Goal: Download file/media

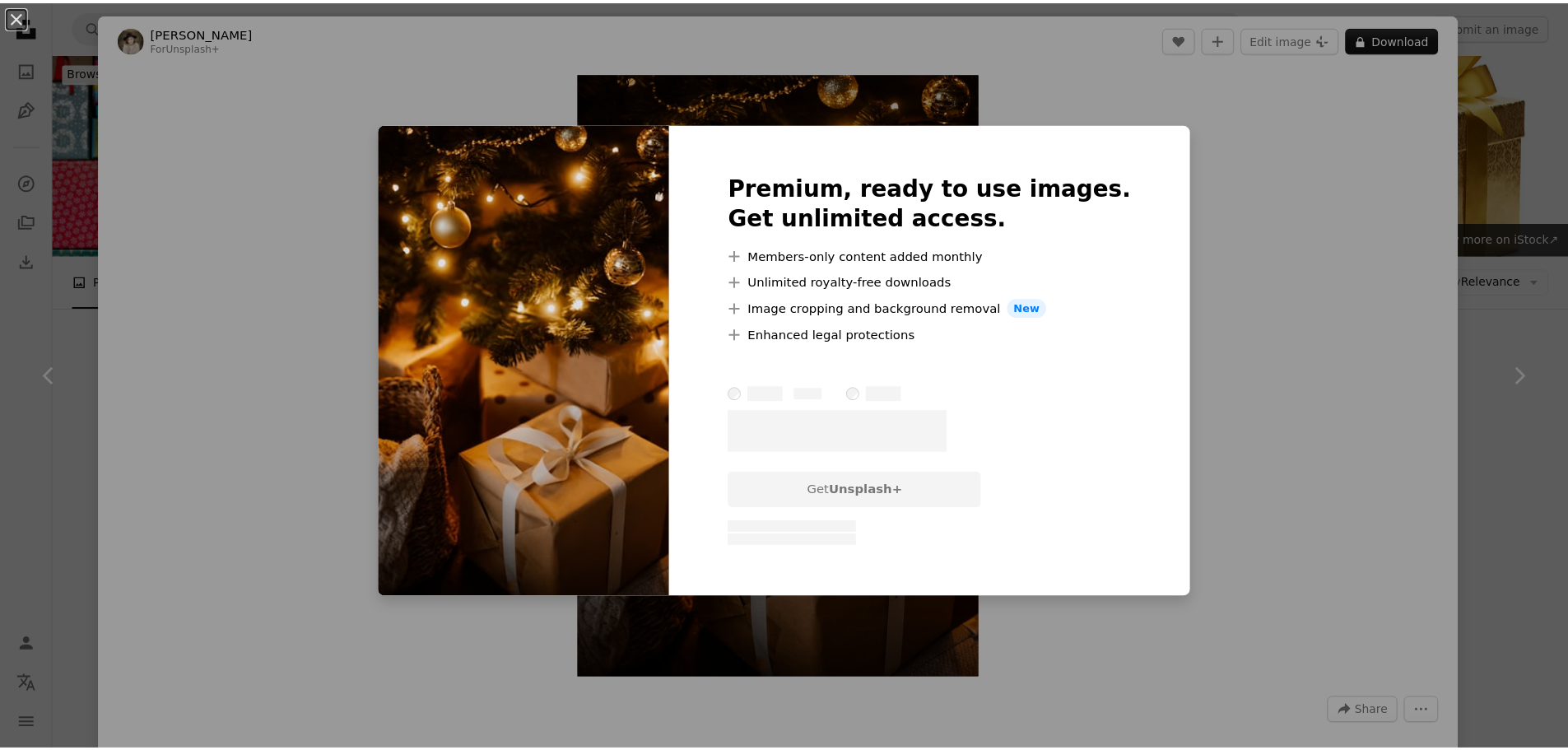
scroll to position [2059, 0]
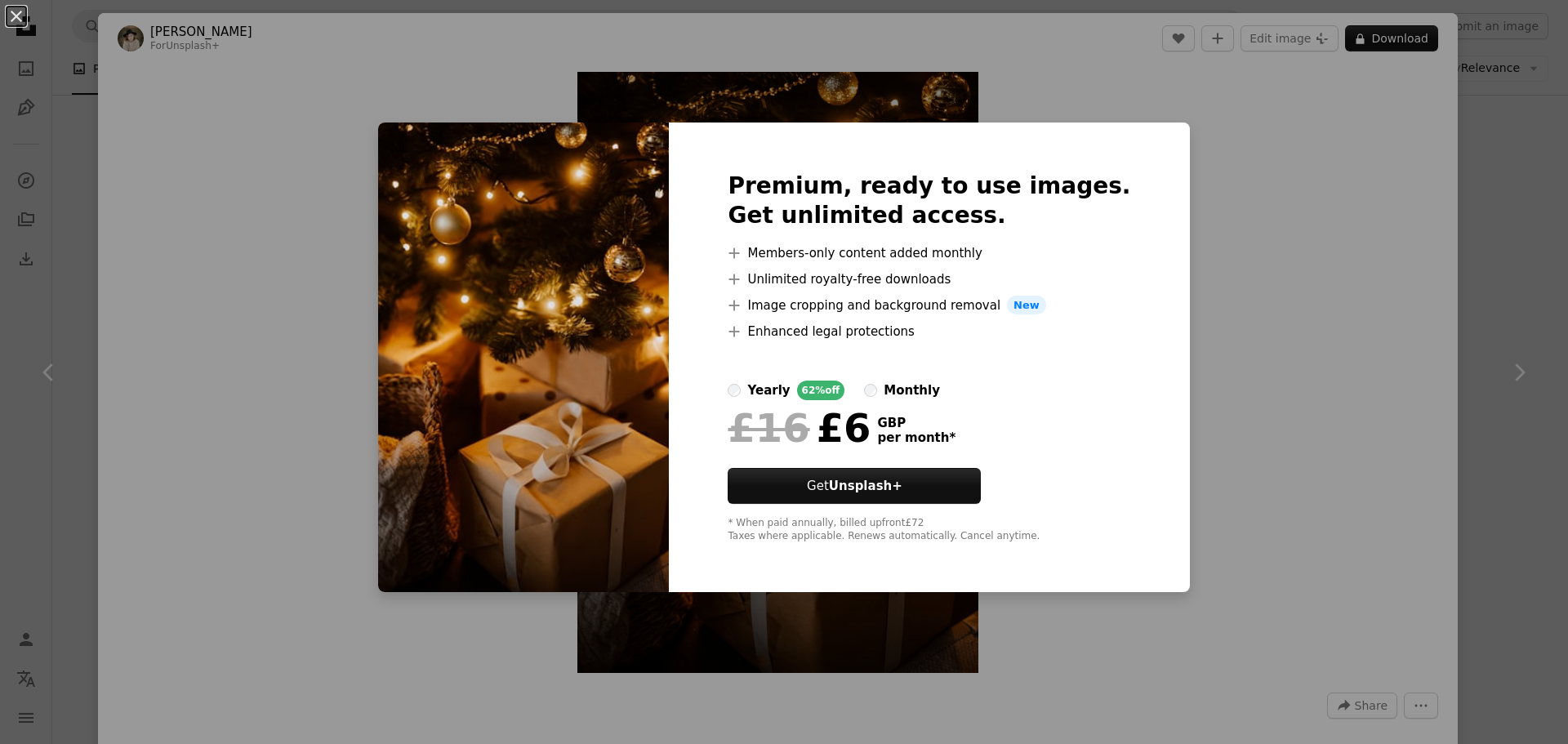
click at [1439, 312] on div "An X shape Premium, ready to use images. Get unlimited access. A plus sign Memb…" at bounding box center [784, 372] width 1568 height 744
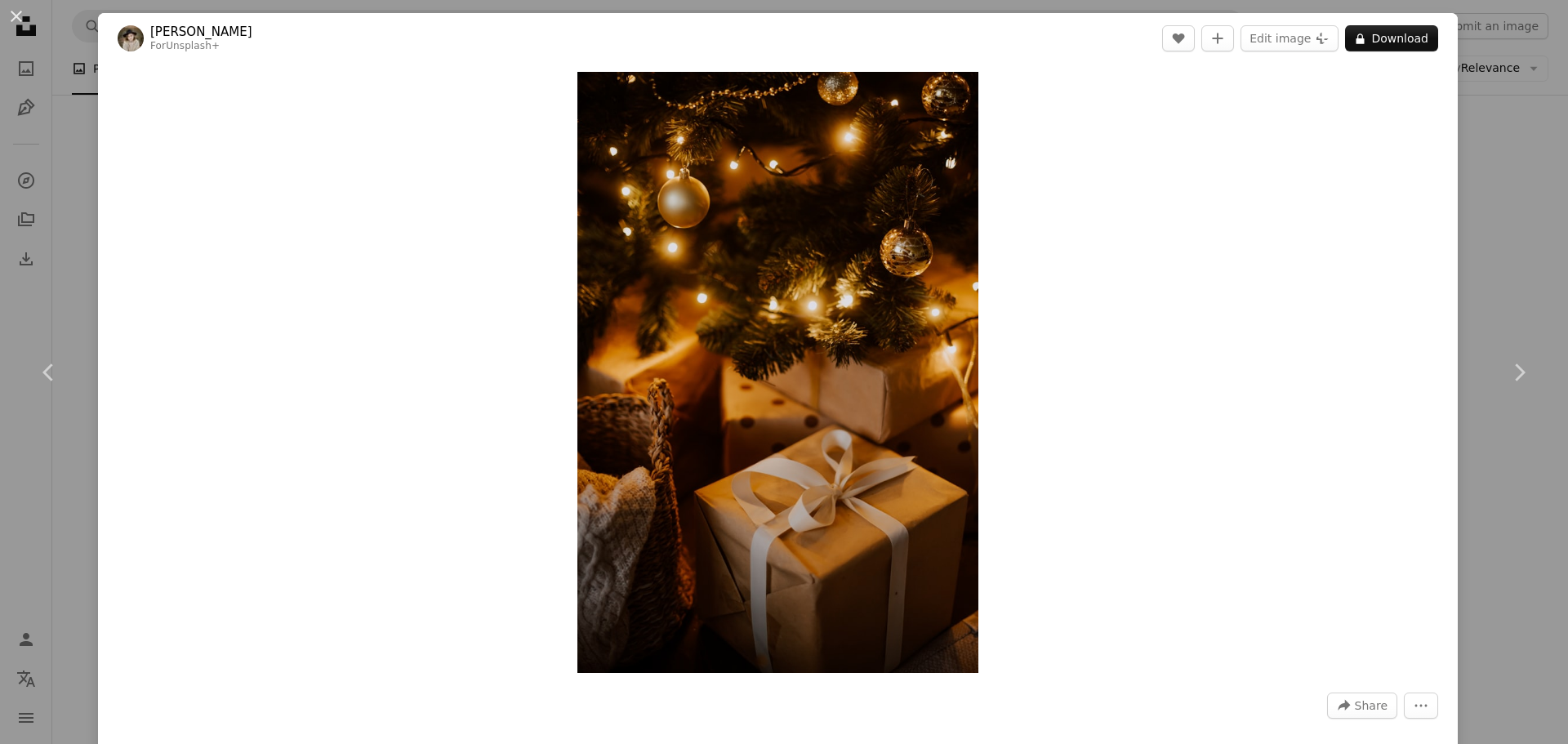
click at [1475, 230] on div "An X shape Chevron left Chevron right [PERSON_NAME] For Unsplash+ A heart A plu…" at bounding box center [784, 372] width 1568 height 744
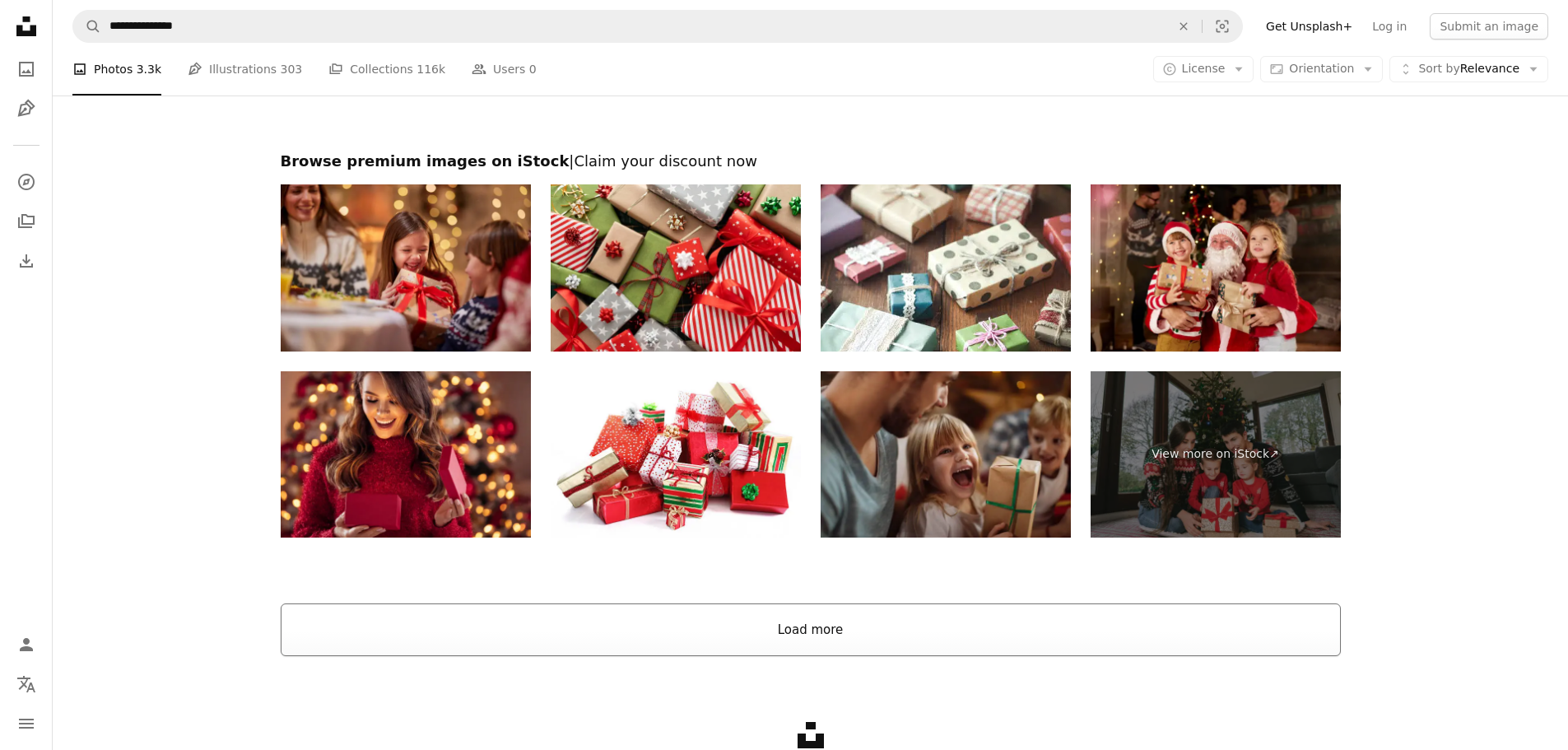
scroll to position [3200, 0]
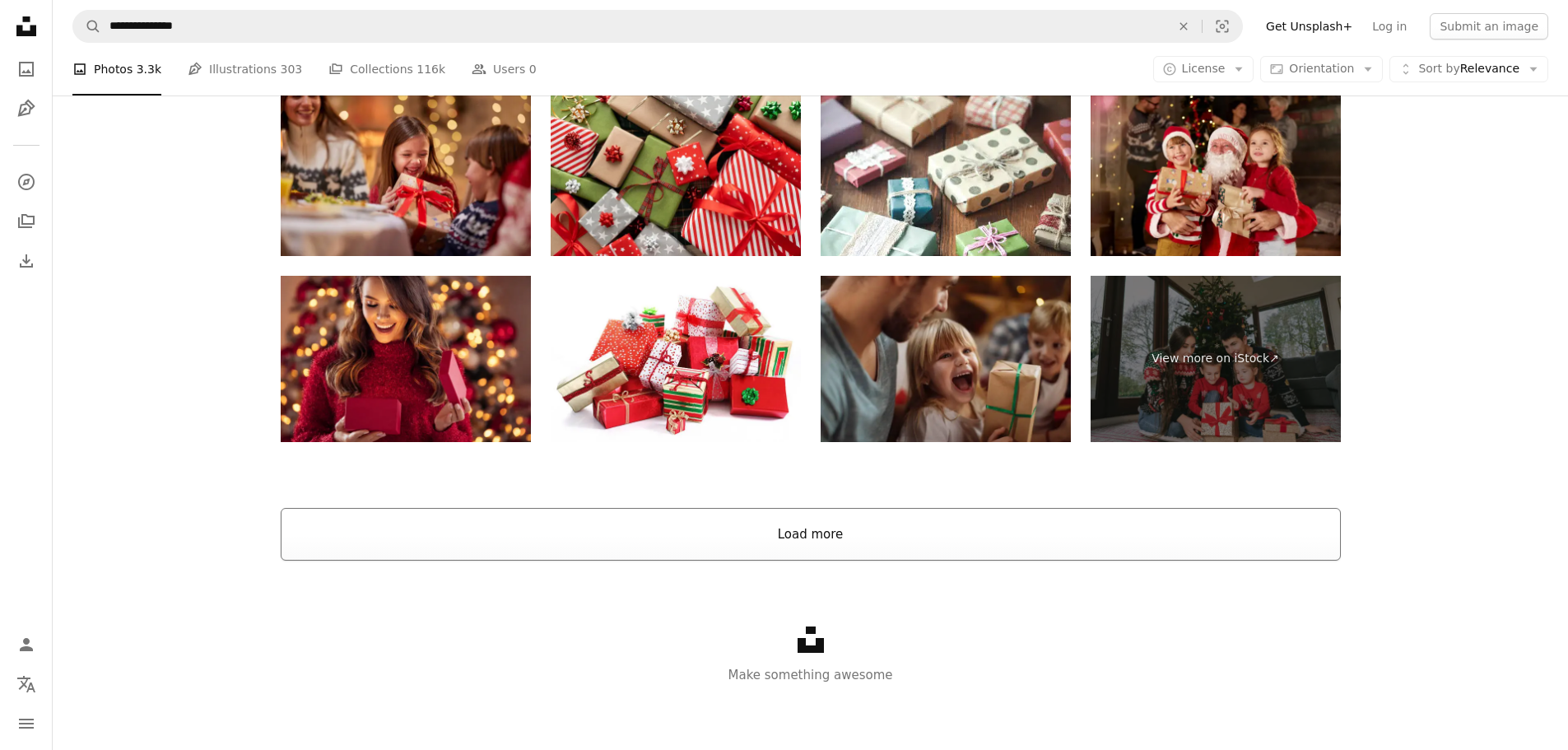
click at [737, 535] on button "Load more" at bounding box center [810, 534] width 1060 height 53
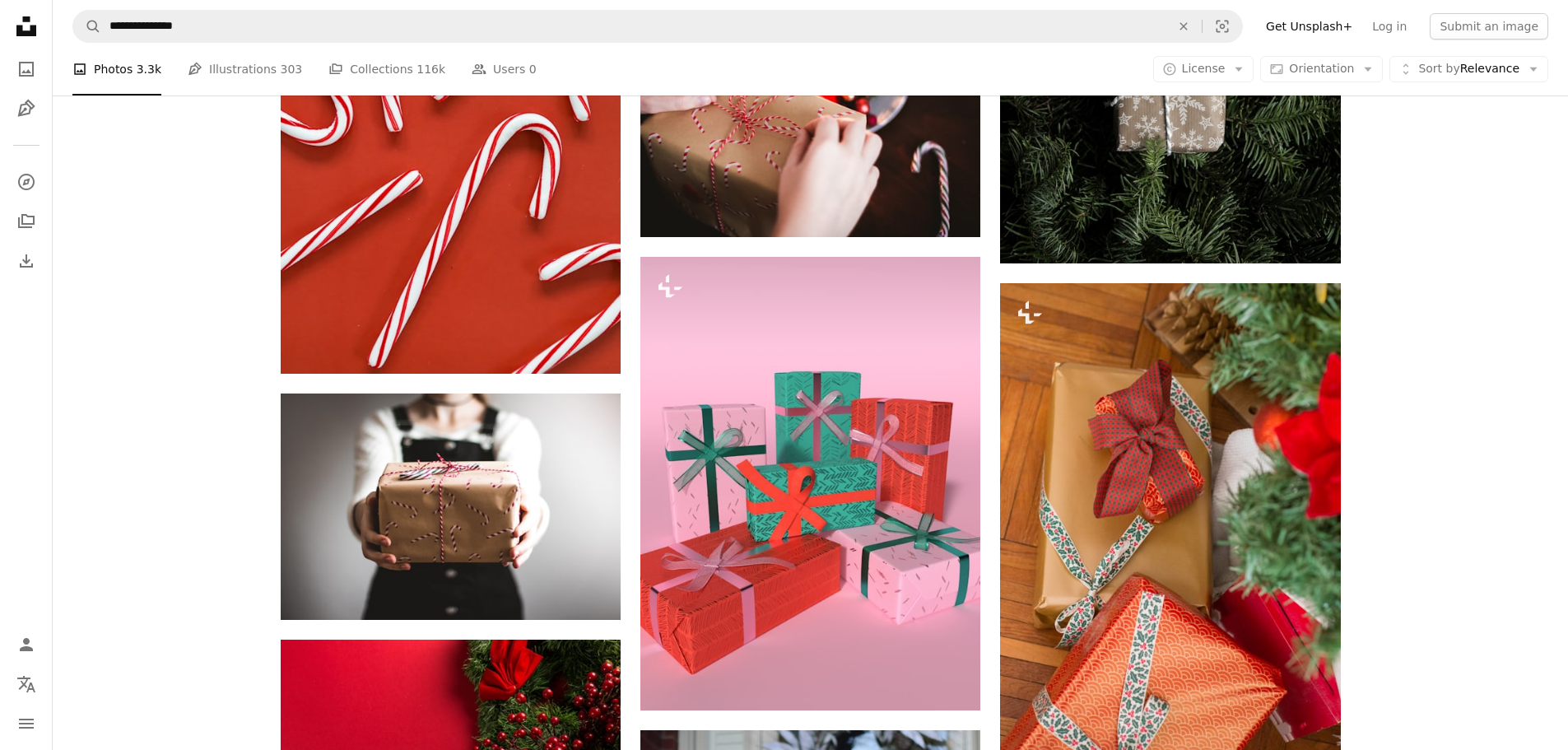
scroll to position [5836, 0]
